Goal: Browse casually: Explore the website without a specific task or goal

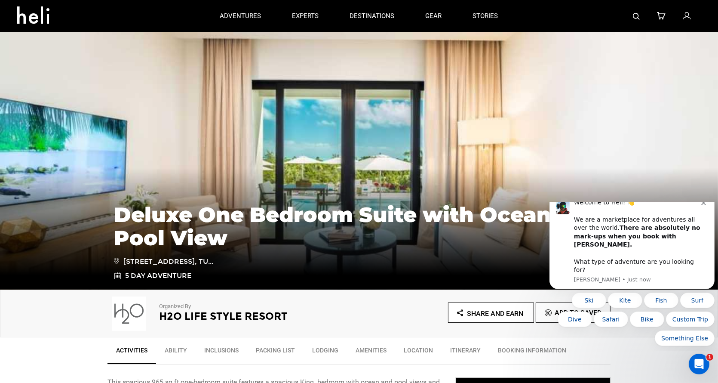
click at [33, 13] on icon at bounding box center [36, 13] width 39 height 14
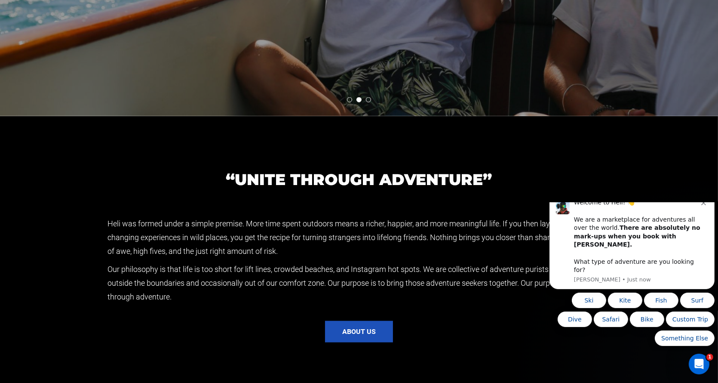
scroll to position [1677, 0]
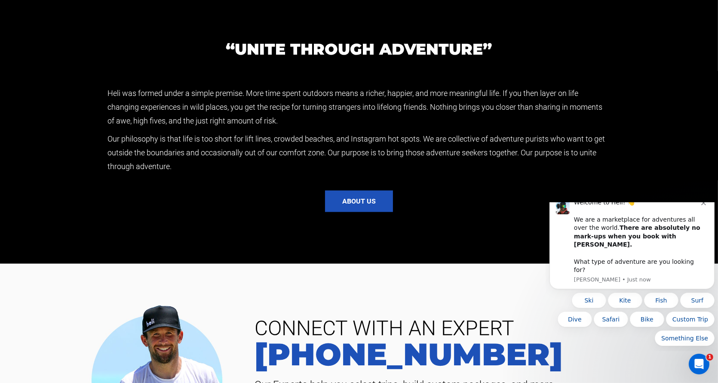
click at [702, 205] on icon "Dismiss notification" at bounding box center [703, 202] width 5 height 5
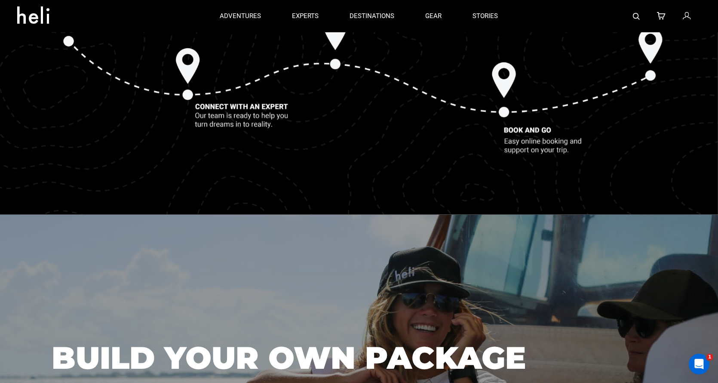
scroll to position [1362, 0]
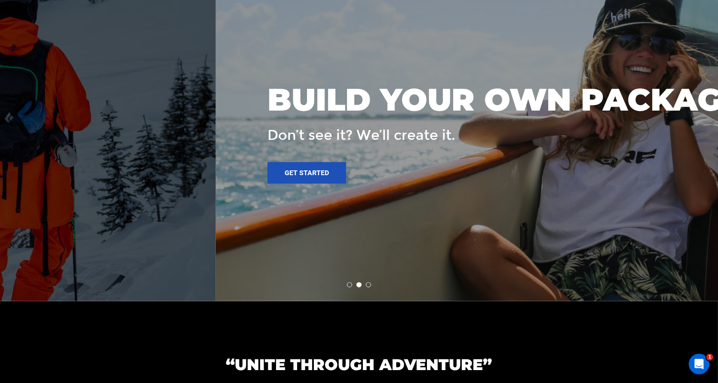
drag, startPoint x: 331, startPoint y: 224, endPoint x: 652, endPoint y: 208, distance: 321.1
click at [589, 210] on div at bounding box center [575, 129] width 718 height 344
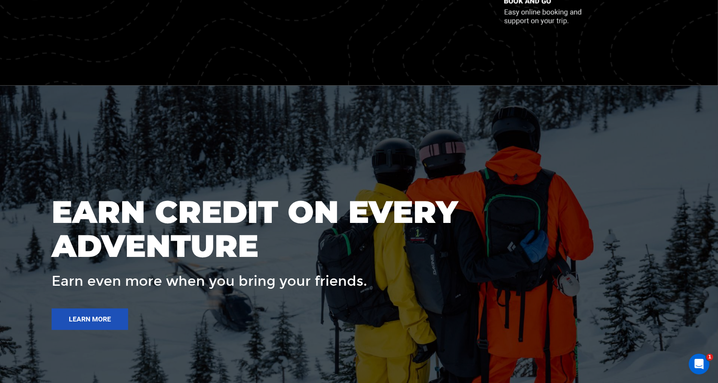
scroll to position [1276, 0]
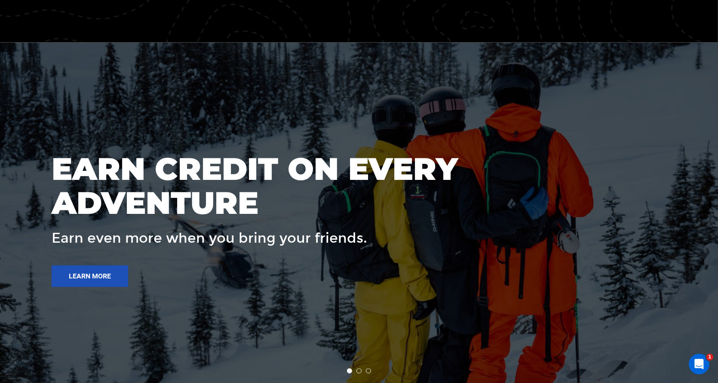
drag, startPoint x: 570, startPoint y: 227, endPoint x: 249, endPoint y: 221, distance: 321.2
click at [267, 224] on div "EARN CREDIT ON EVERY ADVENTURE Earn even more when you bring your friends. Lear…" at bounding box center [319, 215] width 534 height 144
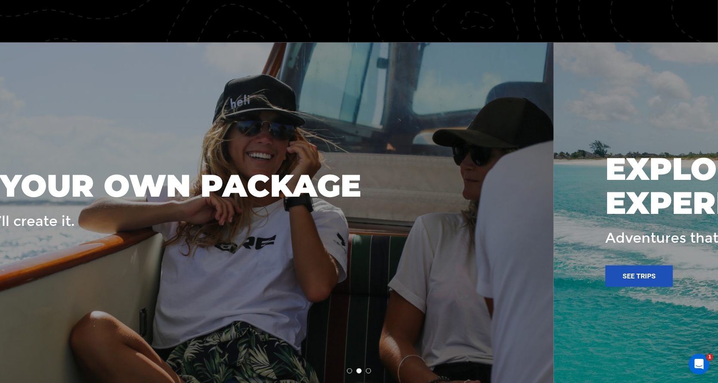
drag, startPoint x: 420, startPoint y: 224, endPoint x: 137, endPoint y: 229, distance: 283.8
click at [174, 229] on div "BUILD YOUR OWN PACKAGE Don’t see it? We’ll create it. Get started" at bounding box center [124, 215] width 474 height 110
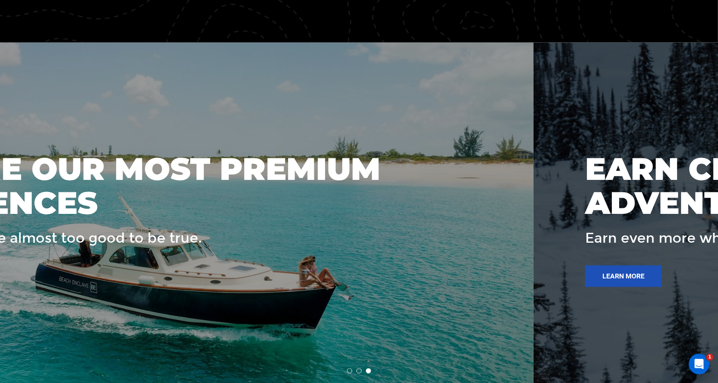
drag, startPoint x: 388, startPoint y: 216, endPoint x: 59, endPoint y: 220, distance: 329.4
click at [96, 224] on div "EXPLORE OUR MOST PREMIUM EXPERIENCES Adventures that are almost too good to be …" at bounding box center [134, 215] width 534 height 144
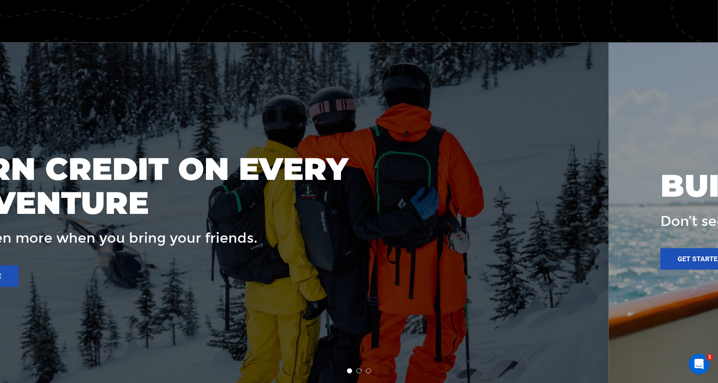
drag, startPoint x: 333, startPoint y: 227, endPoint x: 22, endPoint y: 231, distance: 310.9
click at [83, 234] on div "EARN CREDIT ON EVERY ADVENTURE Earn even more when you bring your friends. Lear…" at bounding box center [209, 215] width 534 height 144
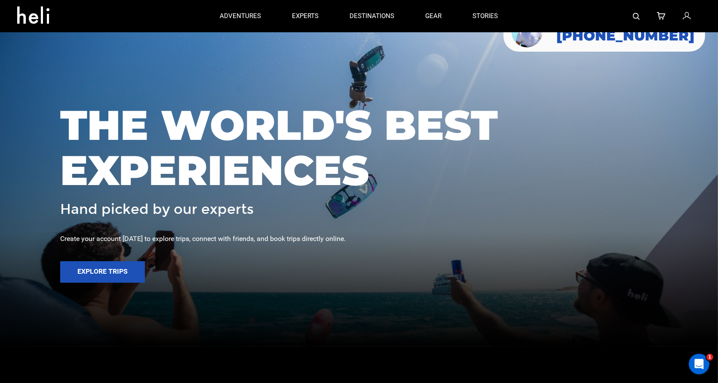
scroll to position [0, 0]
